Goal: Register for event/course

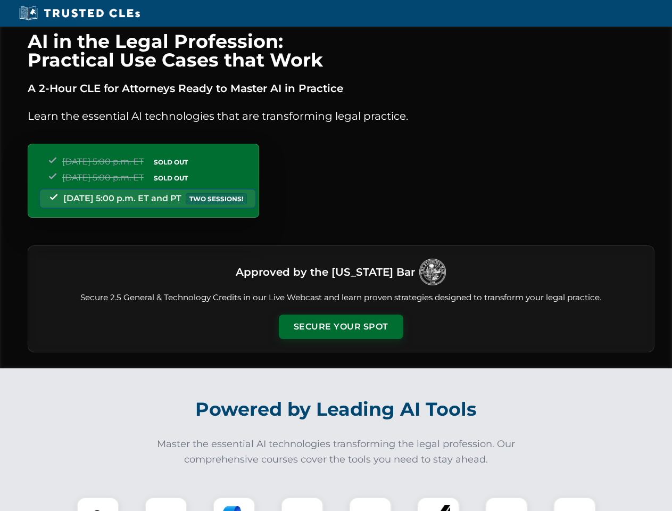
click at [341, 327] on button "Secure Your Spot" at bounding box center [341, 326] width 125 height 24
click at [98, 504] on img at bounding box center [97, 518] width 31 height 31
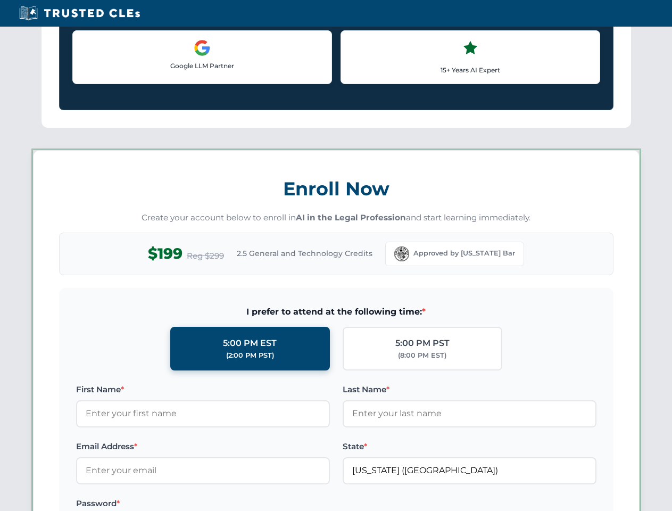
click at [234, 504] on label "Password *" at bounding box center [203, 503] width 254 height 13
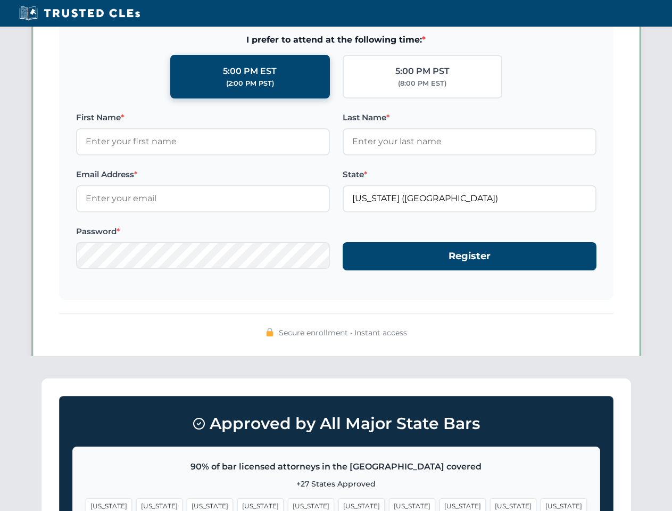
click at [490, 504] on span "[US_STATE]" at bounding box center [513, 505] width 46 height 15
